Goal: Book appointment/travel/reservation

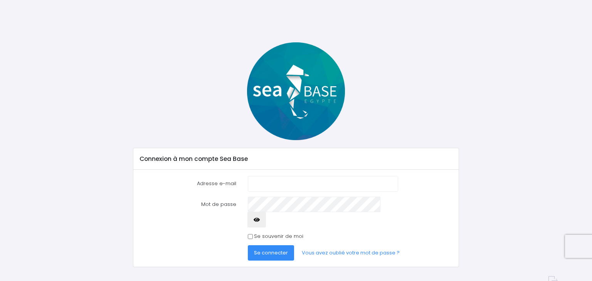
type input "pat.chanel01@gmail.com"
click at [254, 233] on label "Se souvenir de moi" at bounding box center [278, 237] width 49 height 8
click at [253, 234] on input "Se souvenir de moi" at bounding box center [250, 236] width 5 height 5
checkbox input "true"
click at [268, 249] on span "Se connecter" at bounding box center [271, 252] width 34 height 7
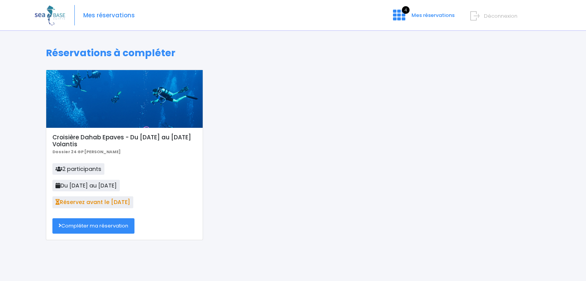
click at [268, 239] on div "Croisière Dahab Epaves - Du 15/11/25 au 22/11/25 Volantis Dossier 24 GP Lyes Ha…" at bounding box center [293, 161] width 506 height 182
click at [111, 225] on link "Compléter ma réservation" at bounding box center [93, 226] width 82 height 15
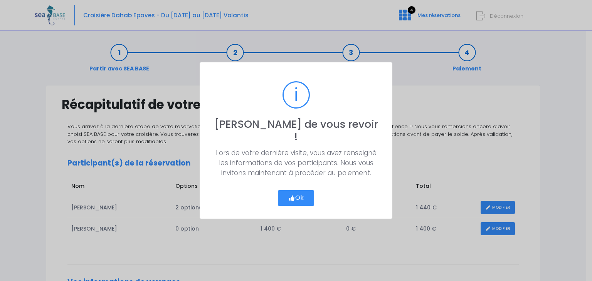
drag, startPoint x: 293, startPoint y: 189, endPoint x: 307, endPoint y: 236, distance: 49.4
click at [307, 236] on div "? ! i [PERSON_NAME] de vous revoir ! × Lors de votre dernière visite, vous avez…" at bounding box center [296, 140] width 592 height 281
click at [298, 192] on button "Ok" at bounding box center [296, 198] width 36 height 16
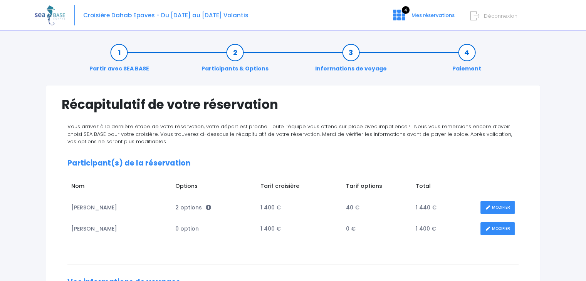
click at [499, 227] on link "MODIFIER" at bounding box center [498, 228] width 34 height 13
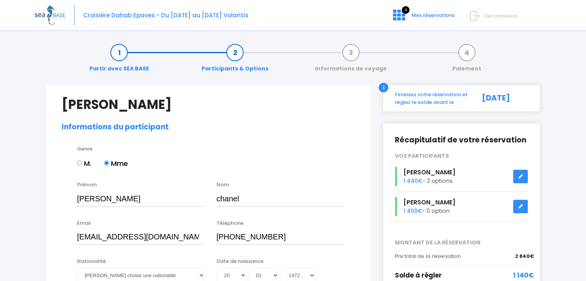
select select "N3"
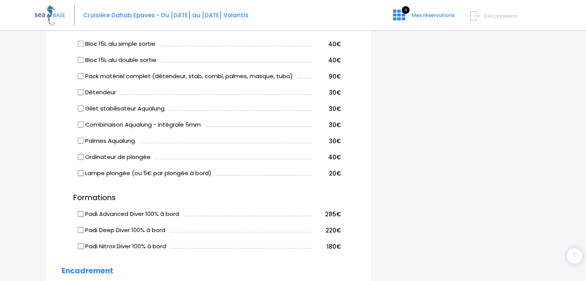
scroll to position [504, 0]
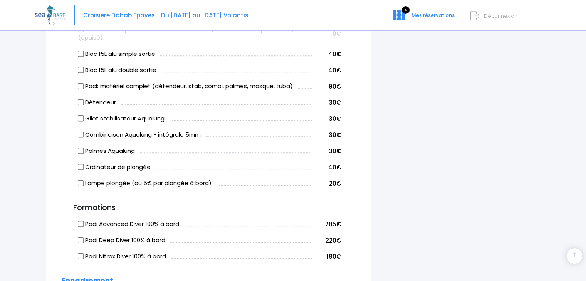
click at [81, 106] on input "Détendeur" at bounding box center [81, 102] width 6 height 6
checkbox input "true"
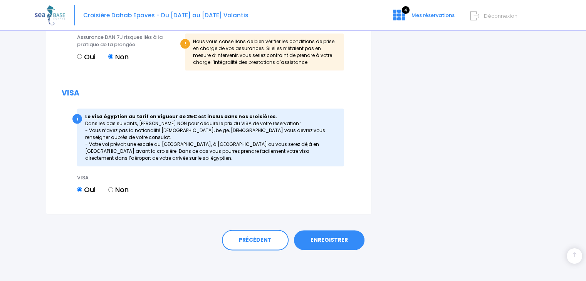
scroll to position [914, 0]
click at [334, 240] on link "ENREGISTRER" at bounding box center [329, 240] width 71 height 20
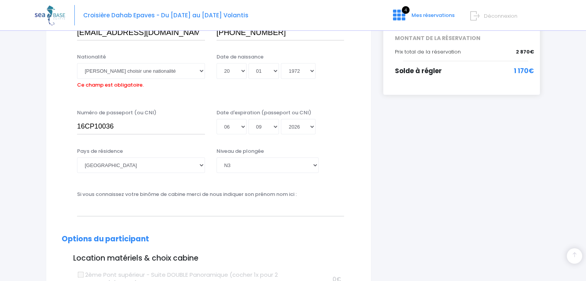
scroll to position [191, 0]
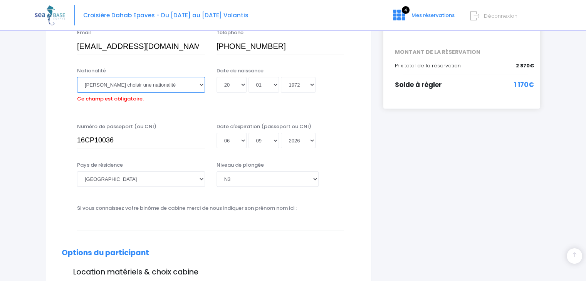
click at [202, 85] on select "Veuillez choisir une nationalité [DEMOGRAPHIC_DATA] Algerienne Allemande [GEOGR…" at bounding box center [141, 84] width 128 height 15
select select "Française"
click at [77, 77] on select "Veuillez choisir une nationalité [DEMOGRAPHIC_DATA] Algerienne Allemande [GEOGR…" at bounding box center [141, 84] width 128 height 15
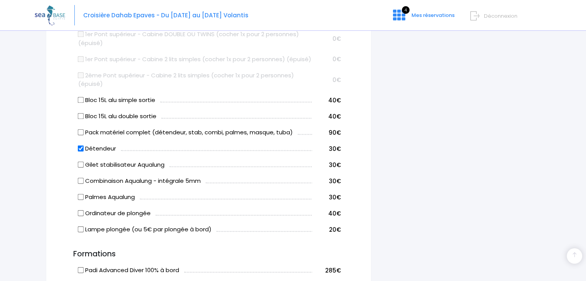
scroll to position [459, 0]
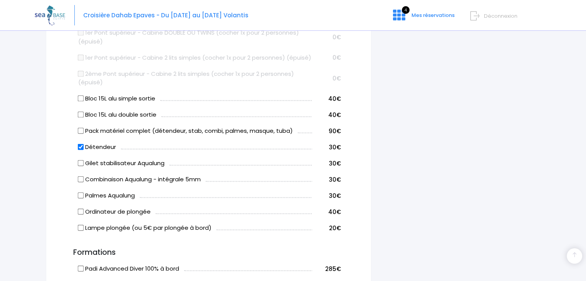
click at [80, 150] on input "Détendeur" at bounding box center [81, 147] width 6 height 6
checkbox input "false"
click at [81, 183] on input "Combinaison Aqualung - intégrale 5mm" at bounding box center [81, 180] width 6 height 6
checkbox input "true"
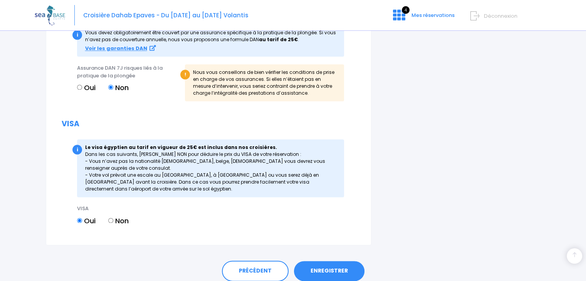
scroll to position [975, 0]
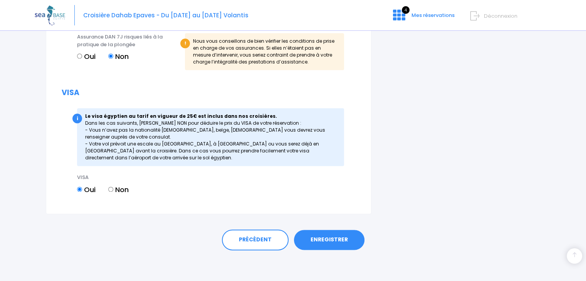
click at [328, 241] on link "ENREGISTRER" at bounding box center [329, 240] width 71 height 20
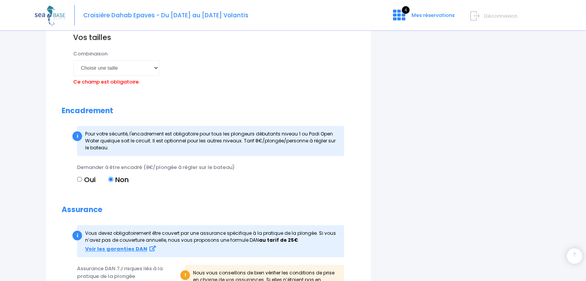
scroll to position [740, 0]
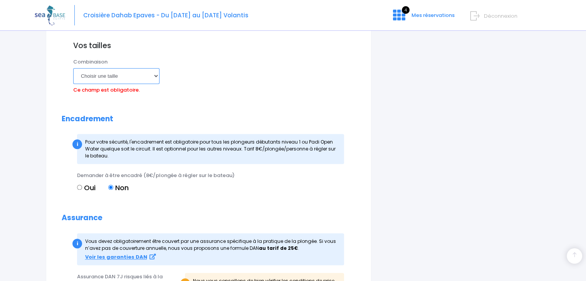
click at [156, 84] on select "Choisir une taille XS S M ML L XL XXL" at bounding box center [116, 75] width 86 height 15
select select "M"
click at [73, 77] on select "Choisir une taille XS S M ML L XL XXL" at bounding box center [116, 75] width 86 height 15
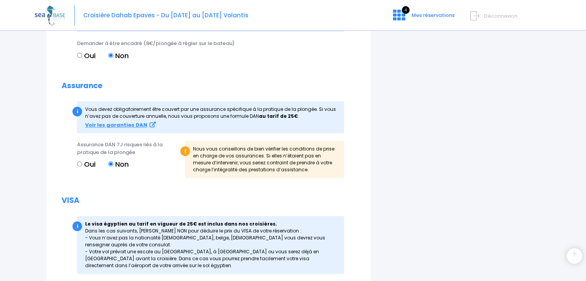
scroll to position [975, 0]
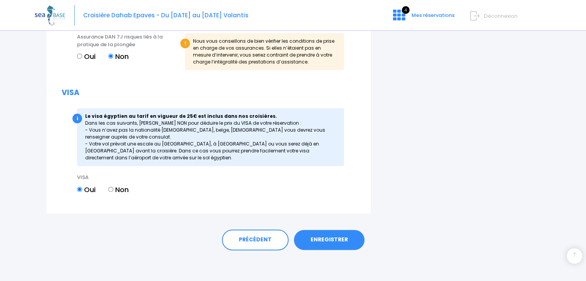
click at [346, 238] on link "ENREGISTRER" at bounding box center [329, 240] width 71 height 20
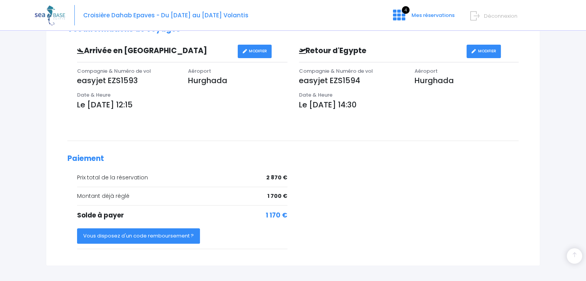
scroll to position [264, 0]
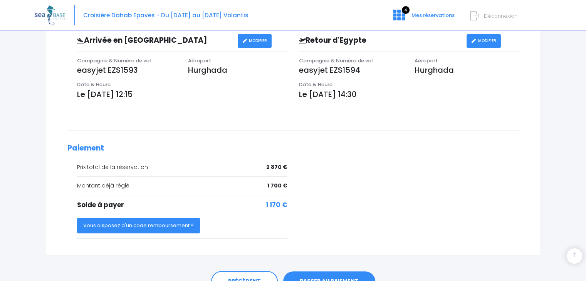
click at [476, 17] on icon at bounding box center [475, 16] width 9 height 13
click at [478, 15] on icon at bounding box center [475, 16] width 9 height 13
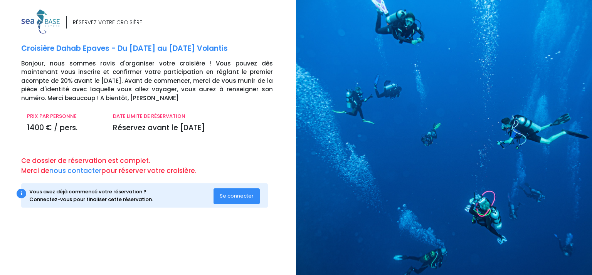
click at [24, 11] on img at bounding box center [40, 21] width 39 height 25
click at [32, 22] on img at bounding box center [40, 21] width 39 height 25
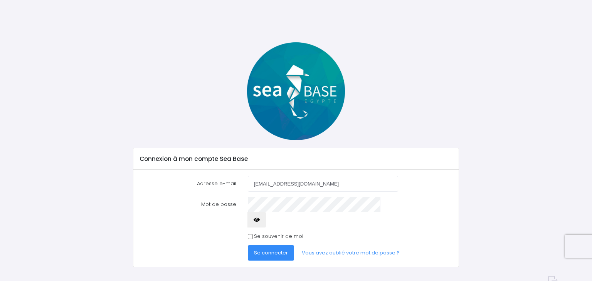
click at [343, 182] on input "[EMAIL_ADDRESS][DOMAIN_NAME]" at bounding box center [323, 183] width 150 height 15
type input "p"
type input "b"
type input "[EMAIL_ADDRESS][PERSON_NAME][DOMAIN_NAME]"
click at [248, 246] on button "Se connecter" at bounding box center [271, 253] width 46 height 15
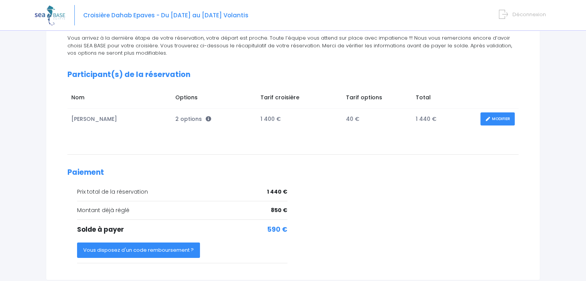
scroll to position [88, 0]
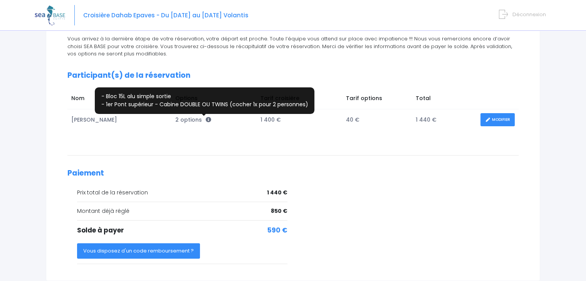
click at [206, 121] on icon at bounding box center [208, 119] width 5 height 5
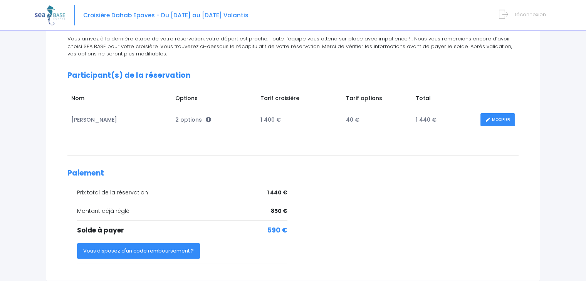
click at [481, 119] on link "MODIFIER" at bounding box center [498, 119] width 34 height 13
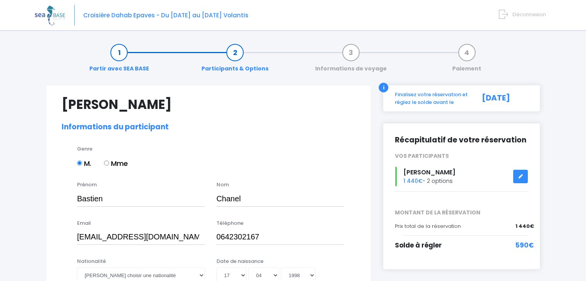
select select "N2"
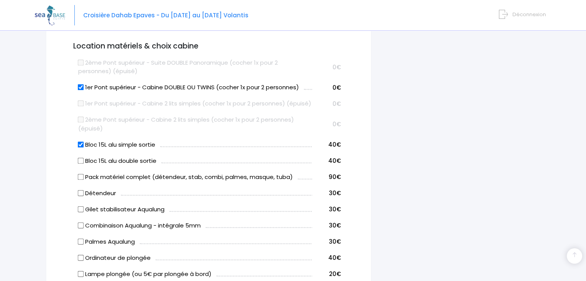
scroll to position [482, 0]
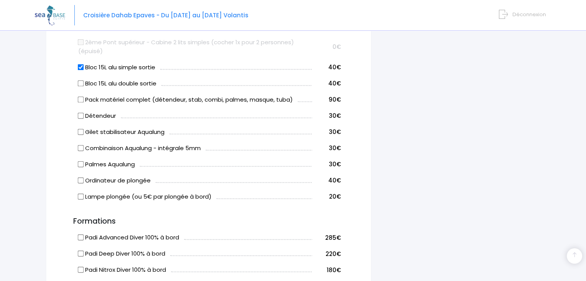
click at [85, 153] on label "Combinaison Aqualung - intégrale 5mm" at bounding box center [139, 148] width 123 height 9
click at [84, 151] on input "Combinaison Aqualung - intégrale 5mm" at bounding box center [81, 148] width 6 height 6
checkbox input "true"
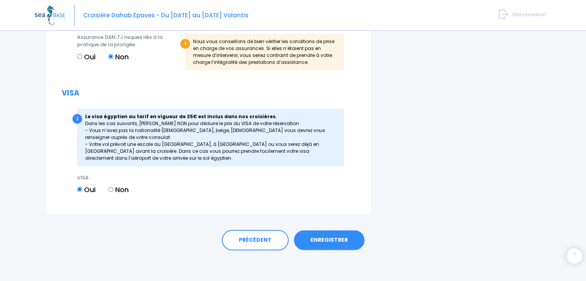
scroll to position [966, 0]
click at [333, 239] on link "ENREGISTRER" at bounding box center [329, 240] width 71 height 20
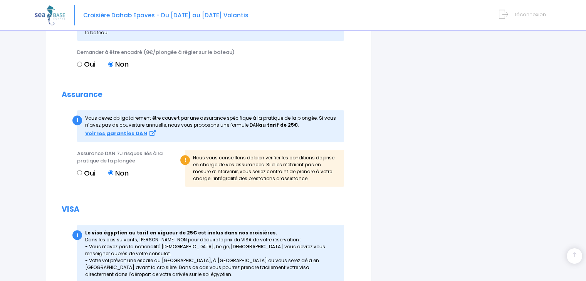
scroll to position [991, 0]
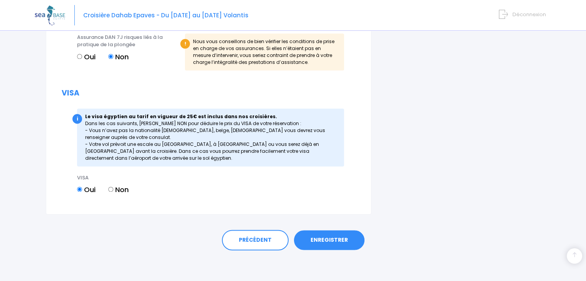
click at [333, 239] on link "ENREGISTRER" at bounding box center [329, 240] width 71 height 20
click at [328, 238] on link "ENREGISTRER" at bounding box center [329, 240] width 71 height 20
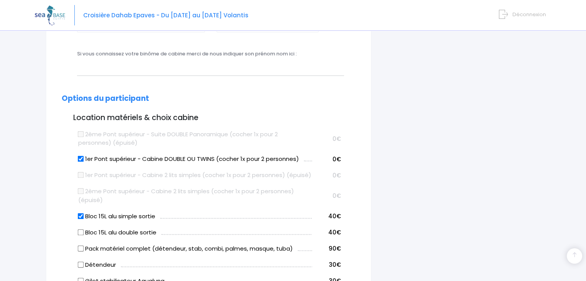
scroll to position [191, 0]
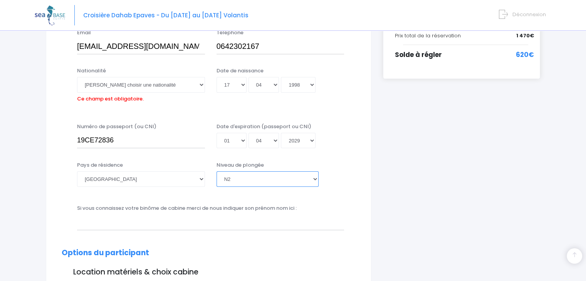
click at [315, 179] on select "Veuillez choisir un niveau de plongée Non plongeur Junior OW diver Adventure OW…" at bounding box center [268, 179] width 102 height 15
select select "PE40"
click at [217, 172] on select "Veuillez choisir un niveau de plongée Non plongeur Junior OW diver Adventure OW…" at bounding box center [268, 179] width 102 height 15
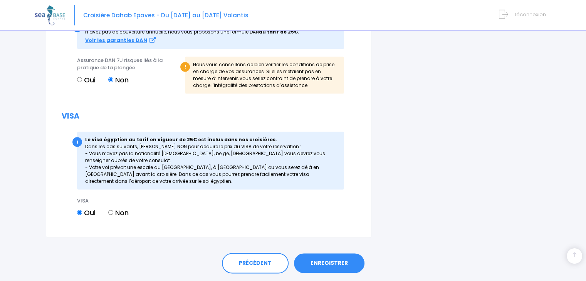
scroll to position [991, 0]
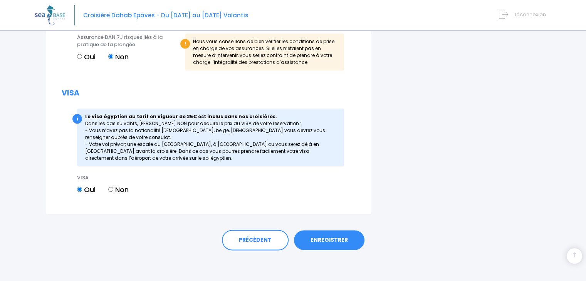
click at [330, 240] on link "ENREGISTRER" at bounding box center [329, 240] width 71 height 20
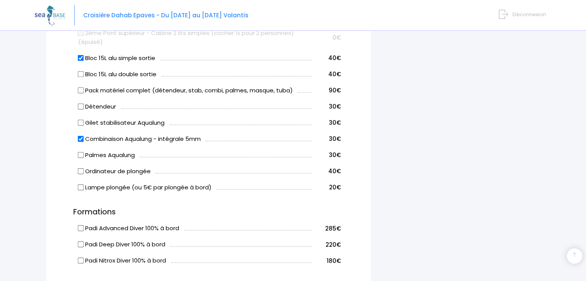
scroll to position [530, 0]
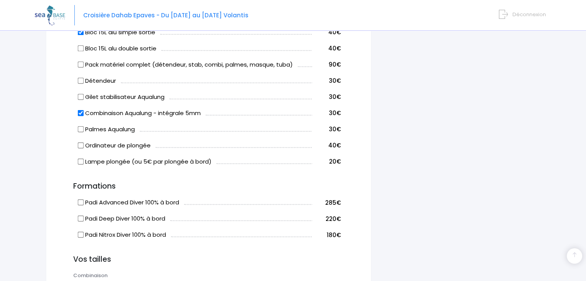
click at [80, 116] on input "Combinaison Aqualung - intégrale 5mm" at bounding box center [81, 113] width 6 height 6
checkbox input "false"
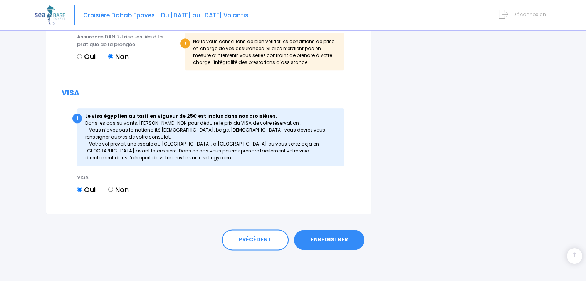
click at [309, 242] on link "ENREGISTRER" at bounding box center [329, 240] width 71 height 20
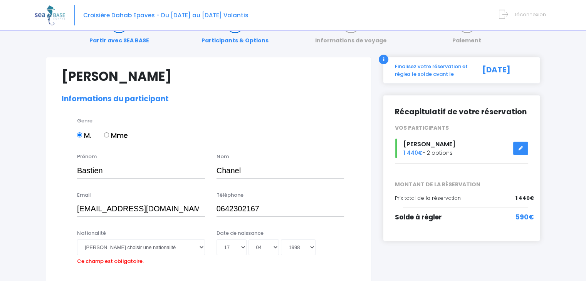
scroll to position [0, 0]
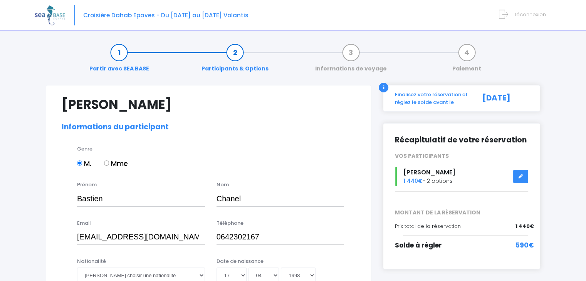
click at [522, 179] on link at bounding box center [520, 176] width 15 height 13
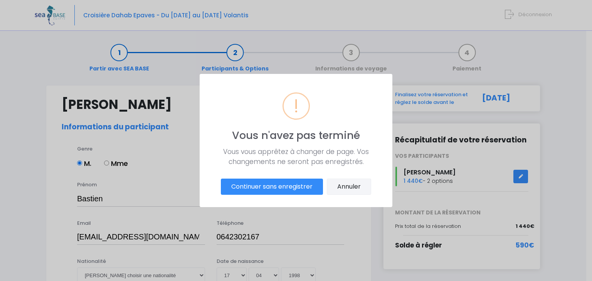
click at [340, 186] on button "Annuler" at bounding box center [349, 187] width 44 height 16
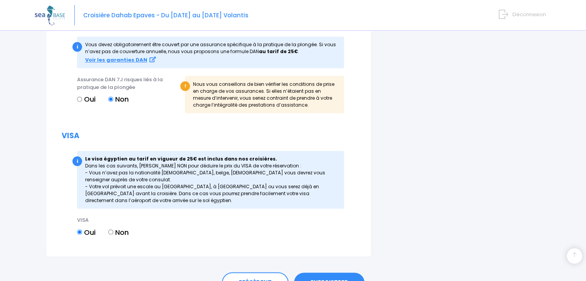
scroll to position [918, 0]
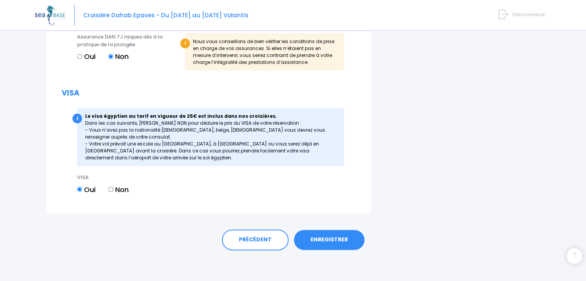
click at [328, 248] on link "ENREGISTRER" at bounding box center [329, 240] width 71 height 20
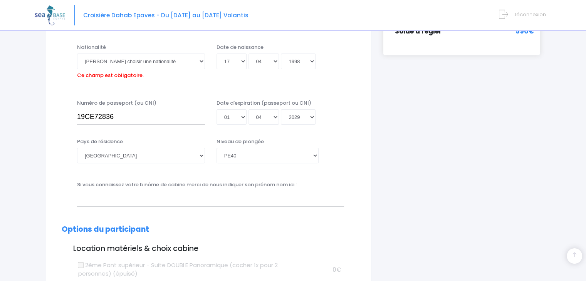
scroll to position [191, 0]
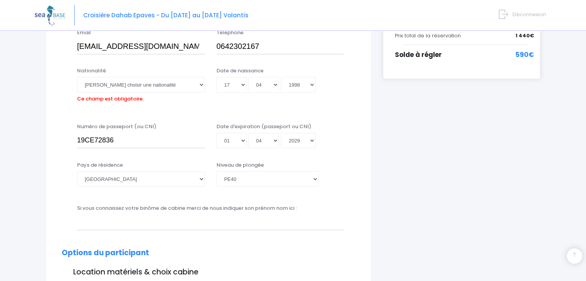
click at [254, 207] on label "Si vous connaissez votre binôme de cabine merci de nous indiquer son prénom nom…" at bounding box center [187, 209] width 220 height 8
click at [205, 54] on input "[EMAIL_ADDRESS][DOMAIN_NAME]" at bounding box center [141, 46] width 128 height 15
click at [247, 219] on input "text" at bounding box center [210, 222] width 267 height 15
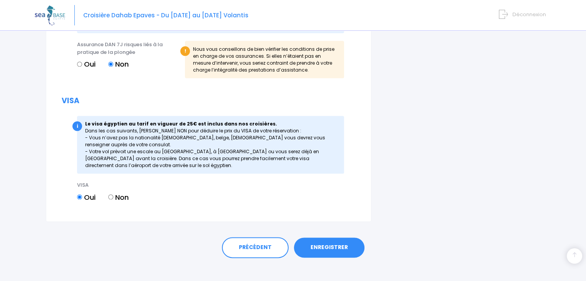
scroll to position [918, 0]
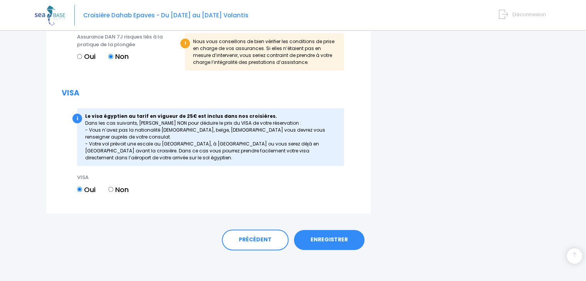
click at [313, 239] on link "ENREGISTRER" at bounding box center [329, 240] width 71 height 20
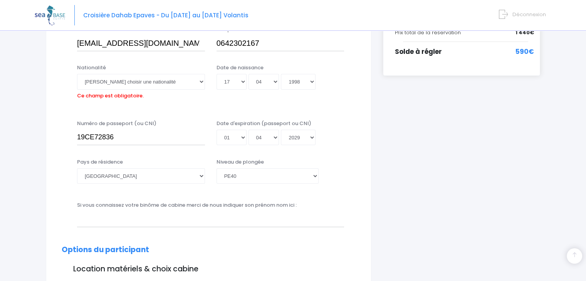
scroll to position [191, 0]
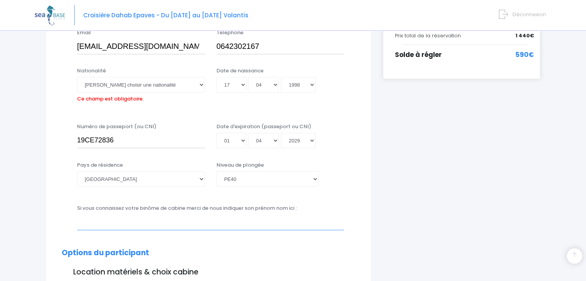
click at [318, 224] on input "text" at bounding box center [210, 222] width 267 height 15
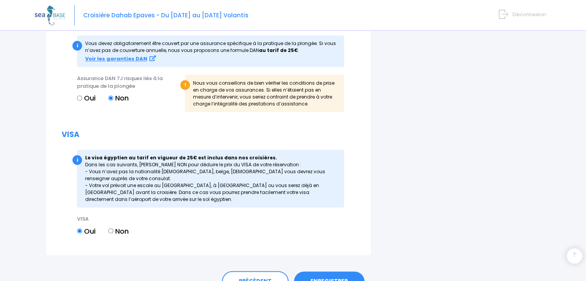
scroll to position [918, 0]
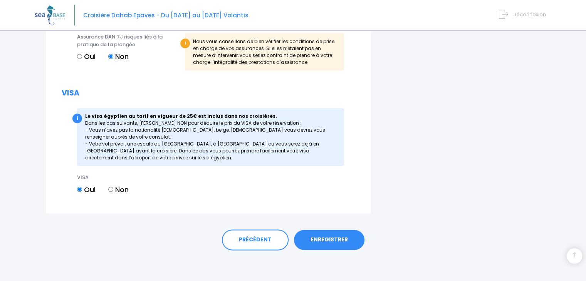
click at [328, 237] on link "ENREGISTRER" at bounding box center [329, 240] width 71 height 20
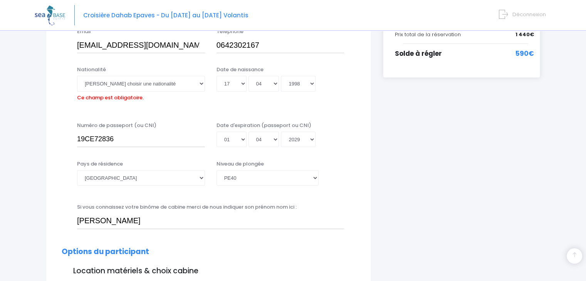
scroll to position [191, 0]
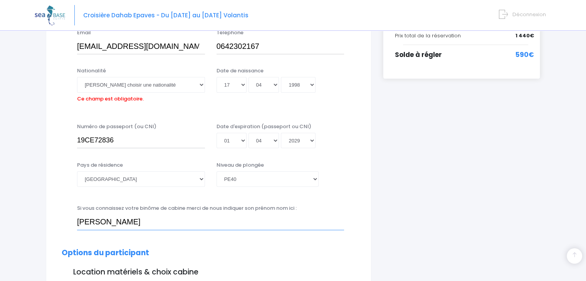
click at [311, 221] on input "Vincent" at bounding box center [210, 222] width 267 height 15
type input "V"
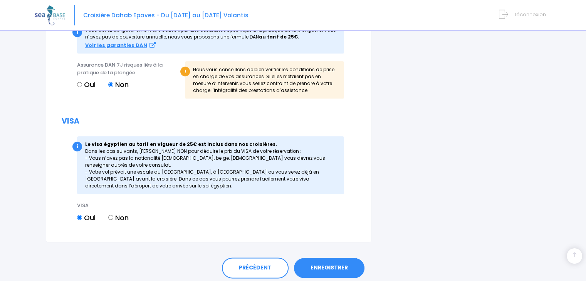
scroll to position [918, 0]
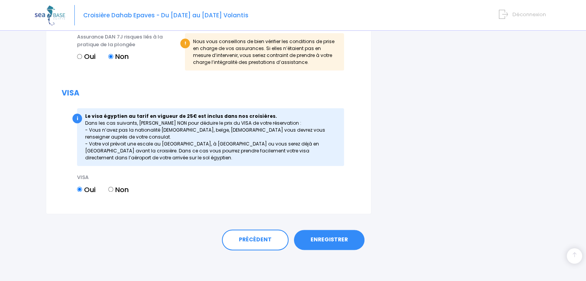
click at [335, 249] on link "ENREGISTRER" at bounding box center [329, 240] width 71 height 20
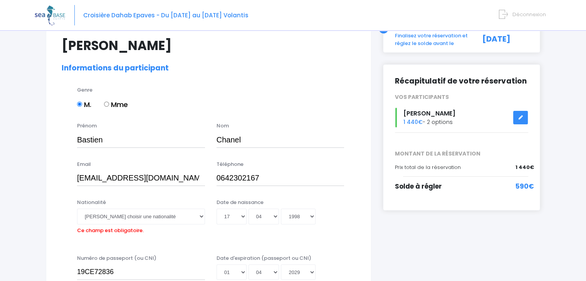
scroll to position [0, 0]
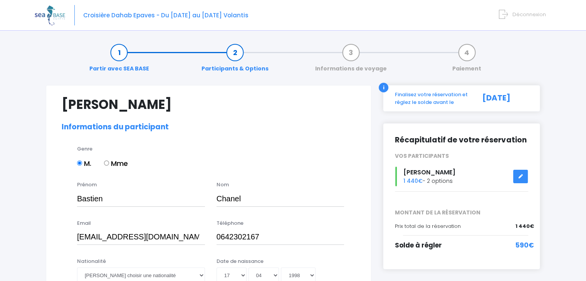
click at [238, 54] on link "Participants & Options" at bounding box center [235, 61] width 75 height 24
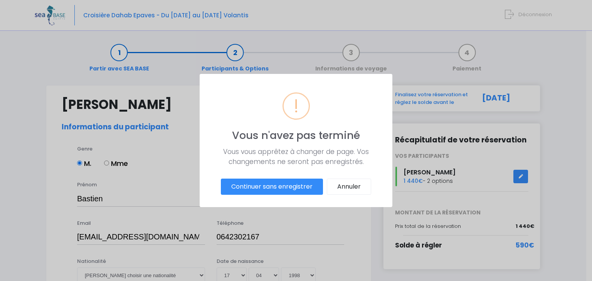
click at [283, 190] on button "Continuer sans enregistrer" at bounding box center [272, 187] width 102 height 16
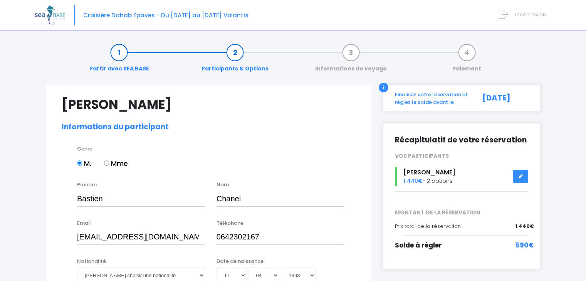
click at [230, 57] on link "Participants & Options" at bounding box center [235, 61] width 75 height 24
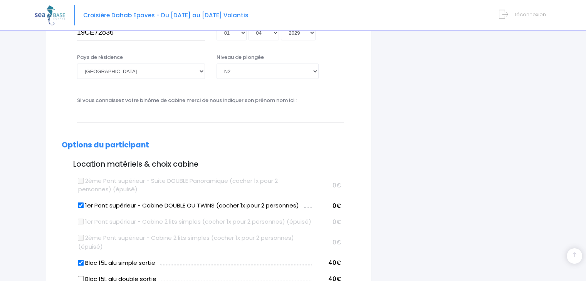
scroll to position [206, 0]
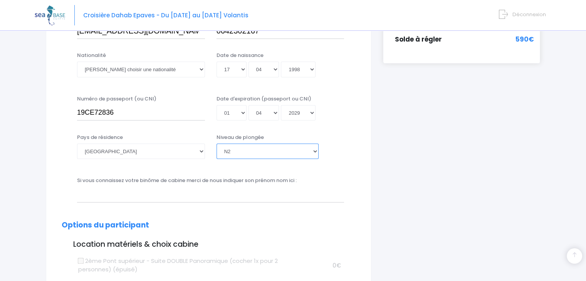
click at [295, 155] on select "[PERSON_NAME] choisir un niveau de plongée Non plongeur Junior OW diver Adventu…" at bounding box center [268, 151] width 102 height 15
select select "PE40"
click at [217, 144] on select "[PERSON_NAME] choisir un niveau de plongée Non plongeur Junior OW diver Adventu…" at bounding box center [268, 151] width 102 height 15
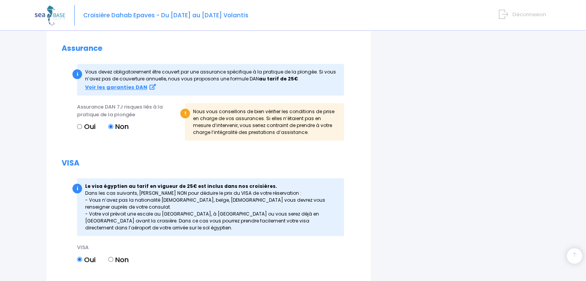
scroll to position [906, 0]
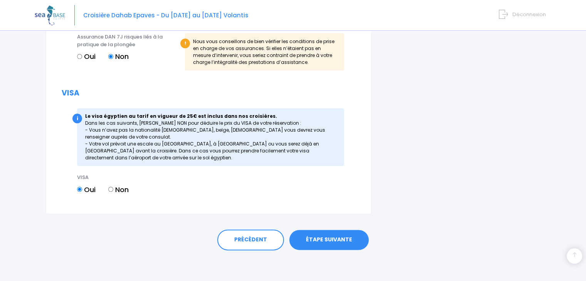
click at [321, 242] on link "ÉTAPE SUIVANTE" at bounding box center [328, 240] width 79 height 20
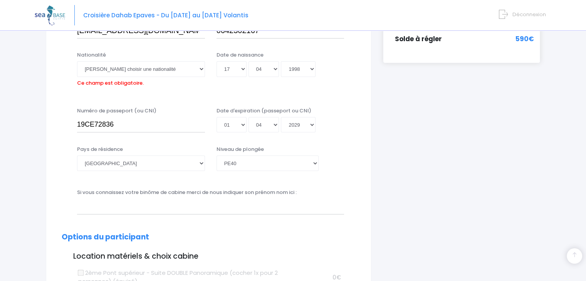
scroll to position [191, 0]
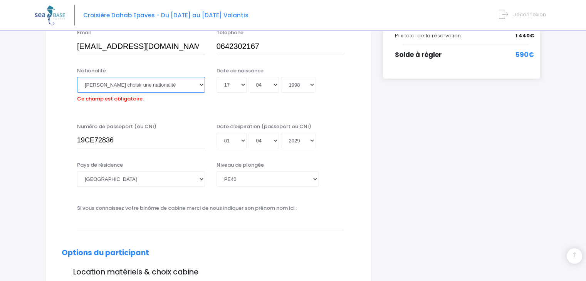
click at [180, 85] on select "Veuillez choisir une nationalité Afghane Albanaise Algerienne Allemande America…" at bounding box center [141, 84] width 128 height 15
select select "Française"
click at [77, 77] on select "Veuillez choisir une nationalité Afghane Albanaise Algerienne Allemande America…" at bounding box center [141, 84] width 128 height 15
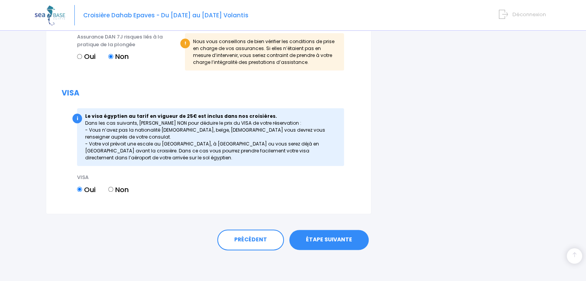
scroll to position [906, 0]
click at [328, 239] on link "ÉTAPE SUIVANTE" at bounding box center [328, 240] width 79 height 20
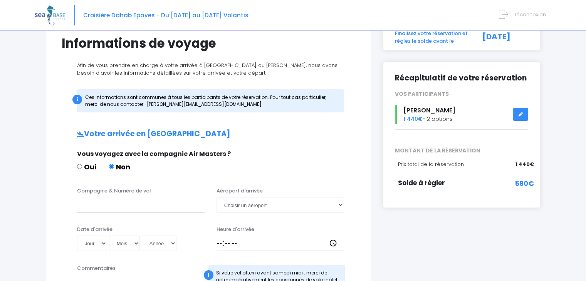
scroll to position [123, 0]
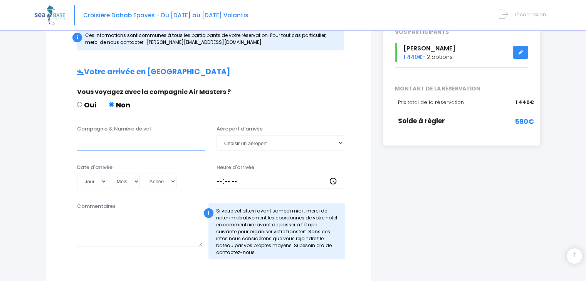
click at [175, 139] on input "Compagnie & Numéro de vol" at bounding box center [141, 142] width 128 height 15
type input "e"
click at [281, 188] on input "Heure d'arrivée" at bounding box center [281, 181] width 128 height 15
click at [187, 139] on input "Compagnie & Numéro de vol" at bounding box center [141, 142] width 128 height 15
type input "easyjet EZS1593"
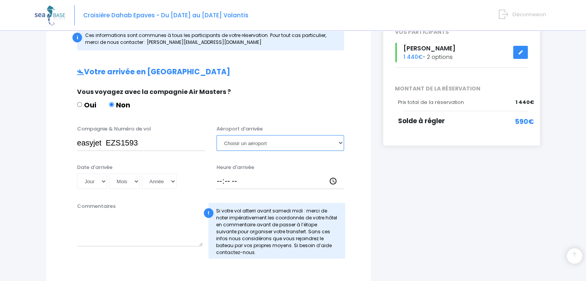
click at [266, 144] on select "Choisir un aéroport Hurghada Marsa Alam" at bounding box center [281, 142] width 128 height 15
select select "Hurghada"
click at [217, 135] on select "Choisir un aéroport Hurghada Marsa Alam" at bounding box center [281, 142] width 128 height 15
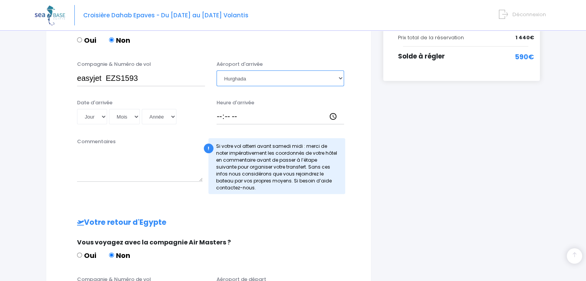
scroll to position [190, 0]
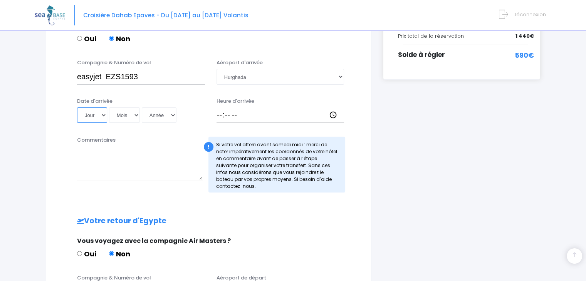
click at [102, 114] on select "Jour 01 02 03 04 05 06 07 08 09 10 11 12 13 14 15 16 17 18 19 20 21 22 23 24 25…" at bounding box center [92, 115] width 30 height 15
select select "11"
click at [77, 108] on select "Jour 01 02 03 04 05 06 07 08 09 10 11 12 13 14 15 16 17 18 19 20 21 22 23 24 25…" at bounding box center [92, 115] width 30 height 15
click at [136, 108] on select "Mois 01 02 03 04 05 06 07 08 09 10 11 12" at bounding box center [124, 115] width 31 height 15
select select "11"
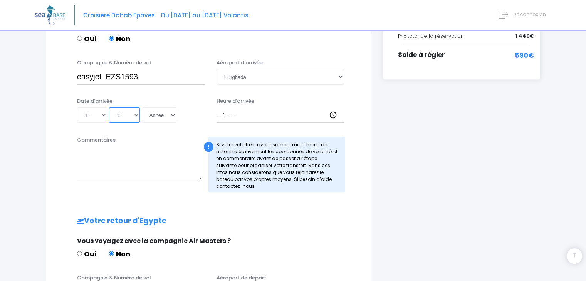
click at [109, 108] on select "Mois 01 02 03 04 05 06 07 08 09 10 11 12" at bounding box center [124, 115] width 31 height 15
click at [170, 116] on select "Année 2045 2044 2043 2042 2041 2040 2039 2038 2037 2036 2035 2034 2033 2032 203…" at bounding box center [159, 115] width 35 height 15
select select "2025"
click at [142, 108] on select "Année 2045 2044 2043 2042 2041 2040 2039 2038 2037 2036 2035 2034 2033 2032 203…" at bounding box center [159, 115] width 35 height 15
type input "2025-11-11"
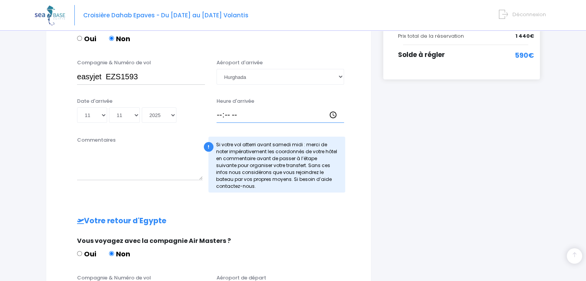
click at [257, 119] on input "Heure d'arrivée" at bounding box center [281, 115] width 128 height 15
click at [327, 118] on input "Heure d'arrivée" at bounding box center [281, 115] width 128 height 15
click at [284, 113] on input "Heure d'arrivée" at bounding box center [281, 115] width 128 height 15
click at [334, 114] on input "Heure d'arrivée" at bounding box center [281, 115] width 128 height 15
type input "14:40"
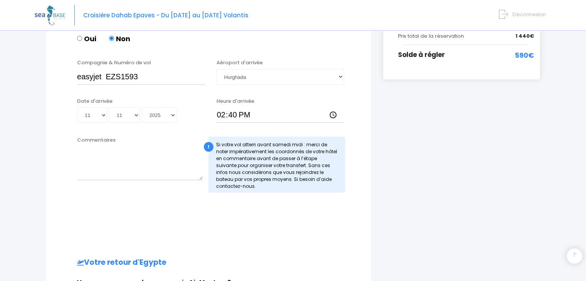
click at [299, 209] on div "Votre arrivée en Egypte Vous voyagez avec la compagnie Air Masters ? Oui Non Co…" at bounding box center [209, 226] width 294 height 449
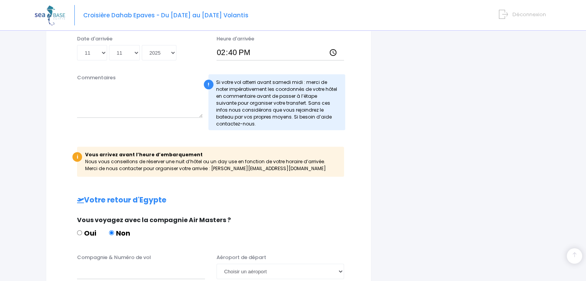
scroll to position [279, 0]
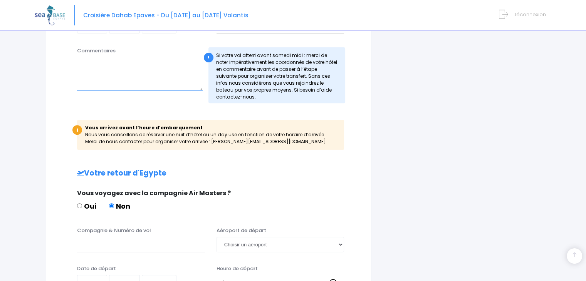
click at [159, 62] on textarea "Commentaires" at bounding box center [140, 74] width 126 height 34
type textarea "N"
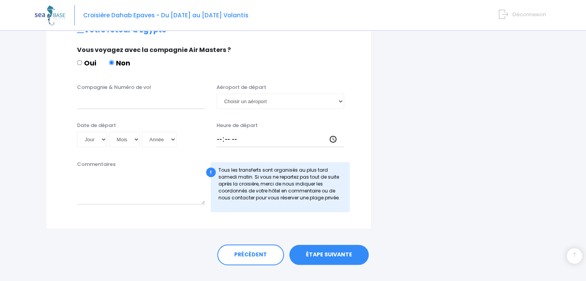
scroll to position [427, 0]
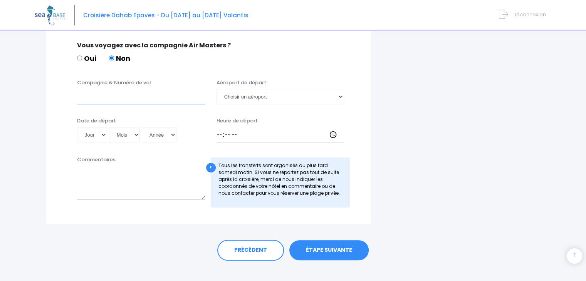
click at [189, 94] on input "Compagnie & Numéro de vol" at bounding box center [141, 96] width 128 height 15
type input "easyjet EZS1594"
click at [280, 97] on select "Choisir un aéroport Hurghada Marsa Alam" at bounding box center [281, 96] width 128 height 15
select select "Hurghada"
click at [217, 89] on select "Choisir un aéroport Hurghada Marsa Alam" at bounding box center [281, 96] width 128 height 15
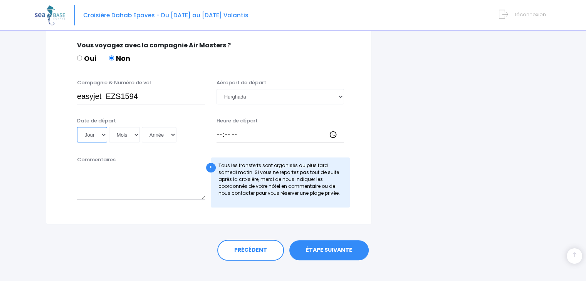
click at [94, 135] on select "Jour 01 02 03 04 05 06 07 08 09 10 11 12 13 14 15 16 17 18 19 20 21 22 23 24 25…" at bounding box center [92, 134] width 30 height 15
select select "22"
click at [77, 127] on select "Jour 01 02 03 04 05 06 07 08 09 10 11 12 13 14 15 16 17 18 19 20 21 22 23 24 25…" at bounding box center [92, 134] width 30 height 15
click at [135, 136] on select "Mois 01 02 03 04 05 06 07 08 09 10 11 12" at bounding box center [124, 134] width 31 height 15
select select "11"
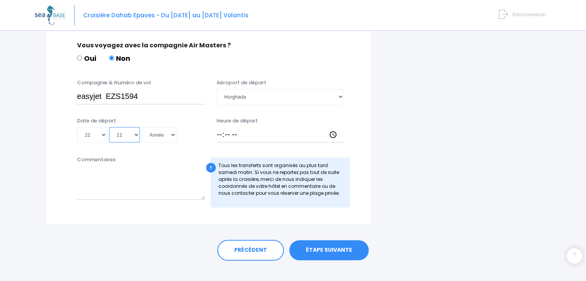
click at [109, 127] on select "Mois 01 02 03 04 05 06 07 08 09 10 11 12" at bounding box center [124, 134] width 31 height 15
click at [171, 126] on div "Date de départ Jour 01 02 03 04 05 06 07 08 09 10 11 12 13 14 15 16 17 18 19 20…" at bounding box center [141, 130] width 140 height 26
click at [165, 138] on select "Année 2045 2044 2043 2042 2041 2040 2039 2038 2037 2036 2035 2034 2033 2032 203…" at bounding box center [159, 134] width 35 height 15
select select "2025"
click at [142, 127] on select "Année 2045 2044 2043 2042 2041 2040 2039 2038 2037 2036 2035 2034 2033 2032 203…" at bounding box center [159, 134] width 35 height 15
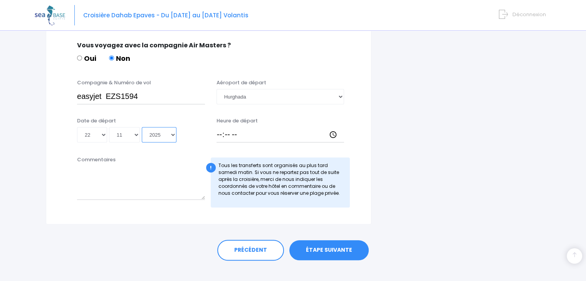
type input "2025-11-22"
click at [256, 137] on input "Heure de départ" at bounding box center [281, 134] width 128 height 15
click at [284, 131] on input "Heure de départ" at bounding box center [281, 134] width 128 height 15
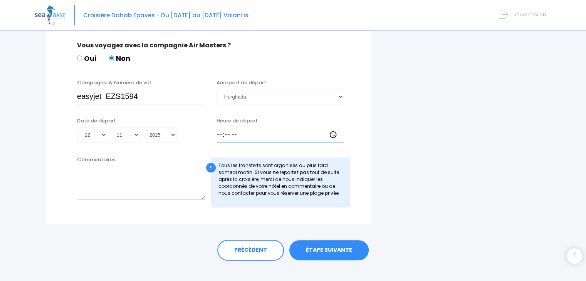
click at [336, 134] on input "Heure de départ" at bounding box center [281, 134] width 128 height 15
type input "14:25"
click at [344, 249] on link "ÉTAPE SUIVANTE" at bounding box center [328, 250] width 79 height 20
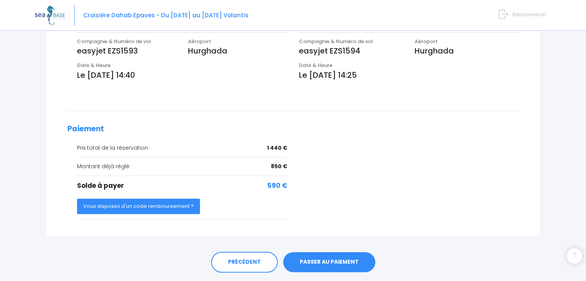
scroll to position [283, 0]
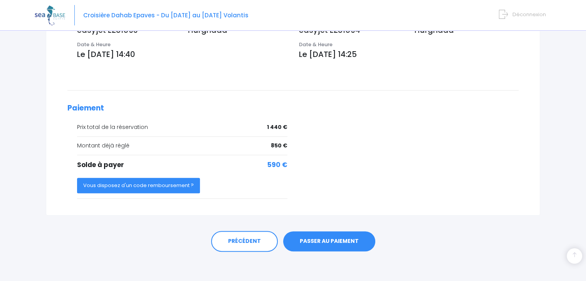
click at [323, 243] on link "PASSER AU PAIEMENT" at bounding box center [329, 242] width 92 height 20
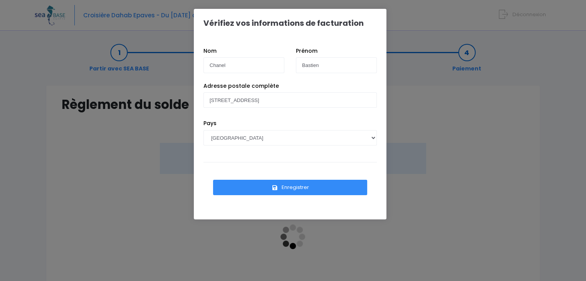
click at [324, 186] on button "Enregistrer" at bounding box center [290, 187] width 154 height 15
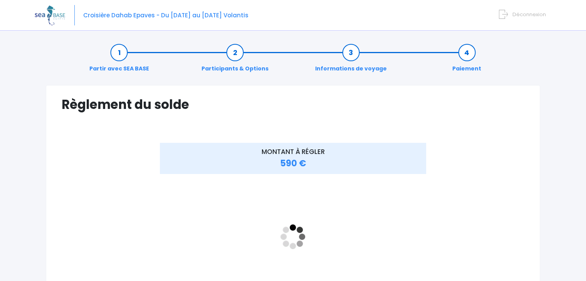
scroll to position [80, 0]
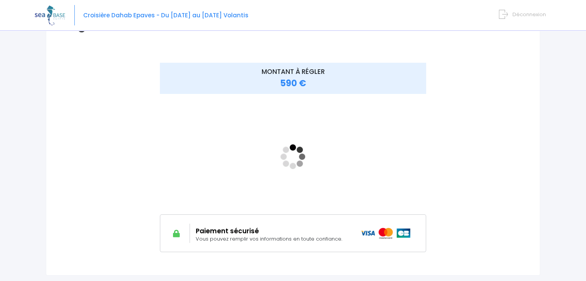
click at [470, 161] on div "MONTANT À RÉGLER 590 €" at bounding box center [293, 163] width 463 height 201
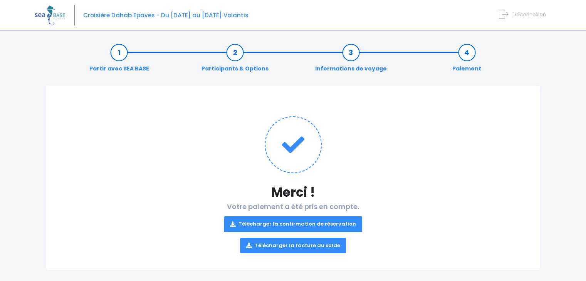
click at [309, 225] on link "Télécharger la confirmation de réservation" at bounding box center [293, 224] width 138 height 15
click at [303, 246] on link "Télécharger la facture du solde" at bounding box center [293, 245] width 106 height 15
